Goal: Find specific page/section: Find specific page/section

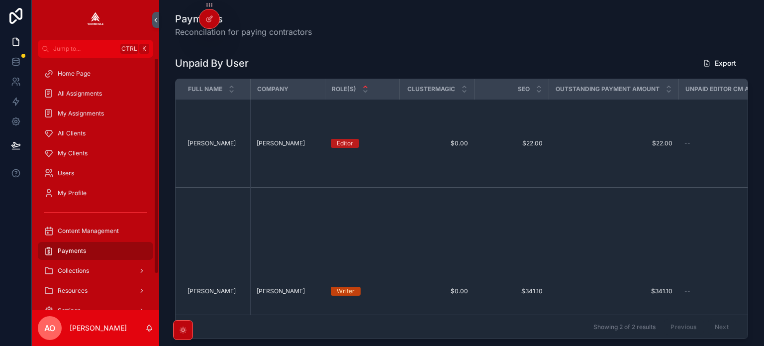
click at [69, 153] on span "My Clients" at bounding box center [73, 153] width 30 height 8
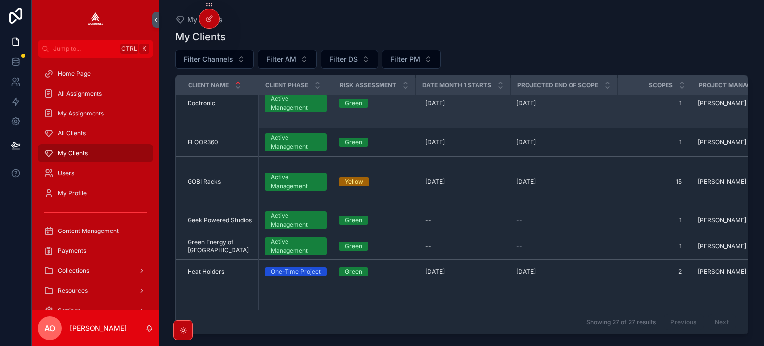
scroll to position [249, 0]
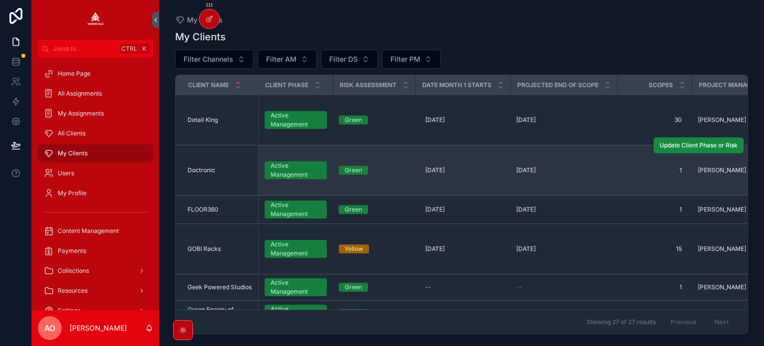
click at [209, 167] on td "Doctronic Doctronic" at bounding box center [217, 170] width 83 height 50
click at [208, 166] on span "Doctronic" at bounding box center [202, 170] width 28 height 8
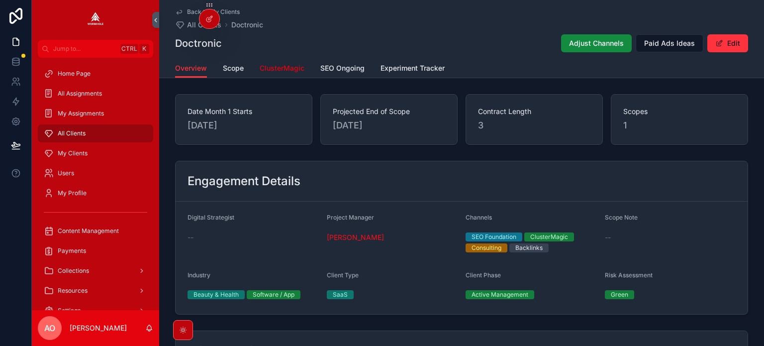
click at [279, 72] on span "ClusterMagic" at bounding box center [282, 68] width 45 height 10
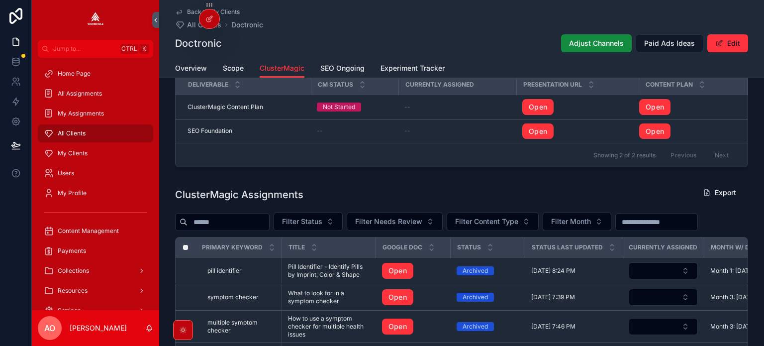
scroll to position [846, 0]
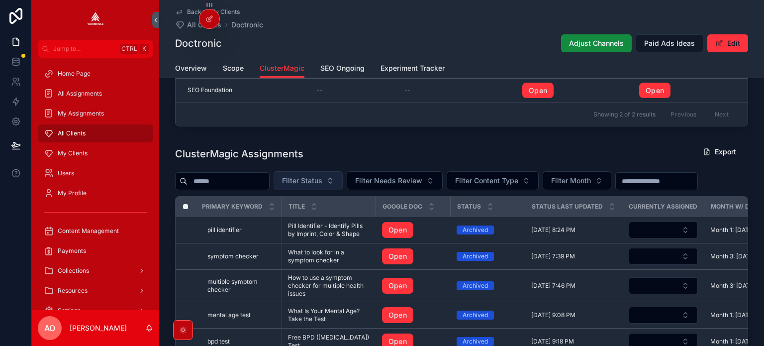
click at [322, 185] on span "Filter Status" at bounding box center [302, 181] width 40 height 10
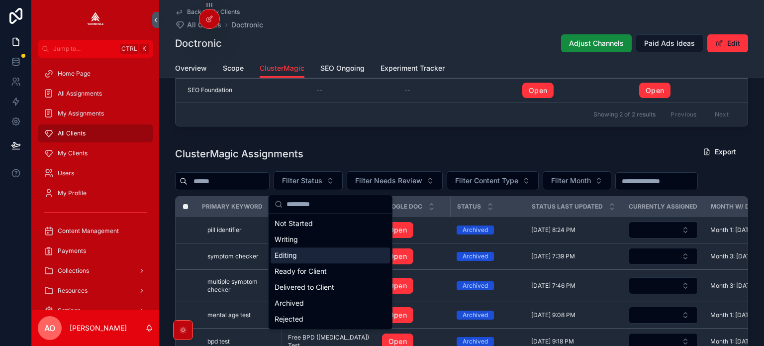
click at [308, 256] on div "Editing" at bounding box center [330, 255] width 119 height 16
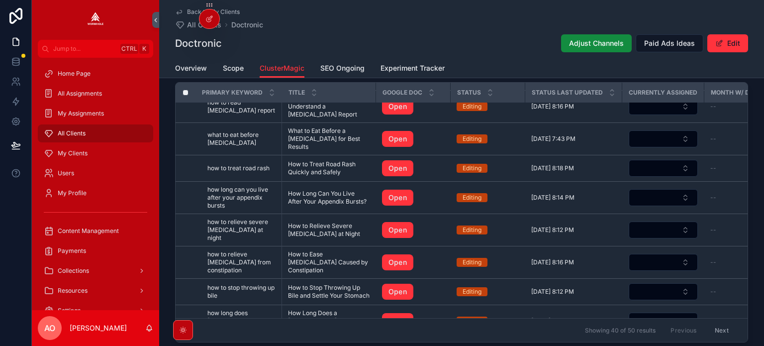
scroll to position [644, 0]
